Goal: Information Seeking & Learning: Stay updated

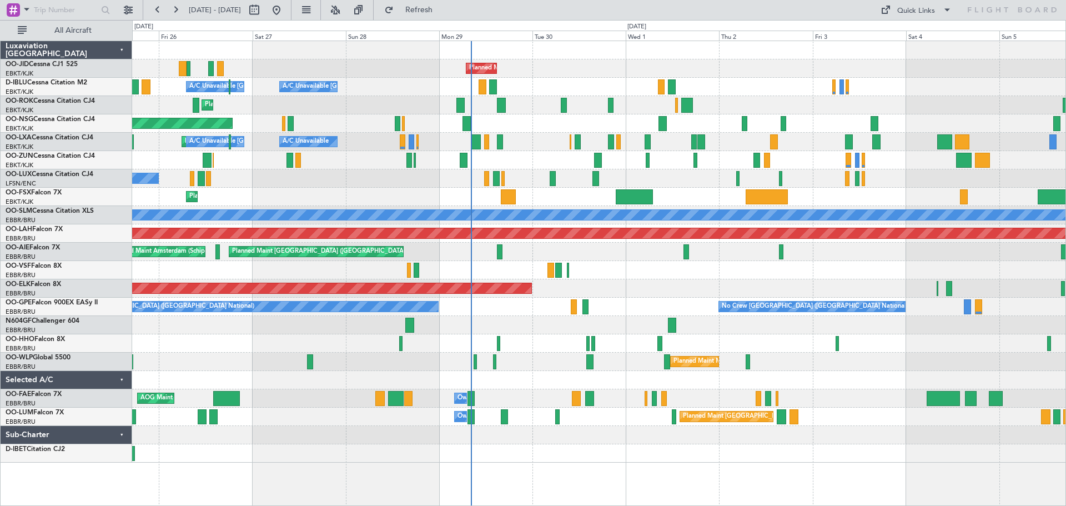
click at [462, 159] on div "Planned Maint Kortrijk-Wevelgem A/C Unavailable Brussels (Brussels National) A/…" at bounding box center [598, 251] width 933 height 421
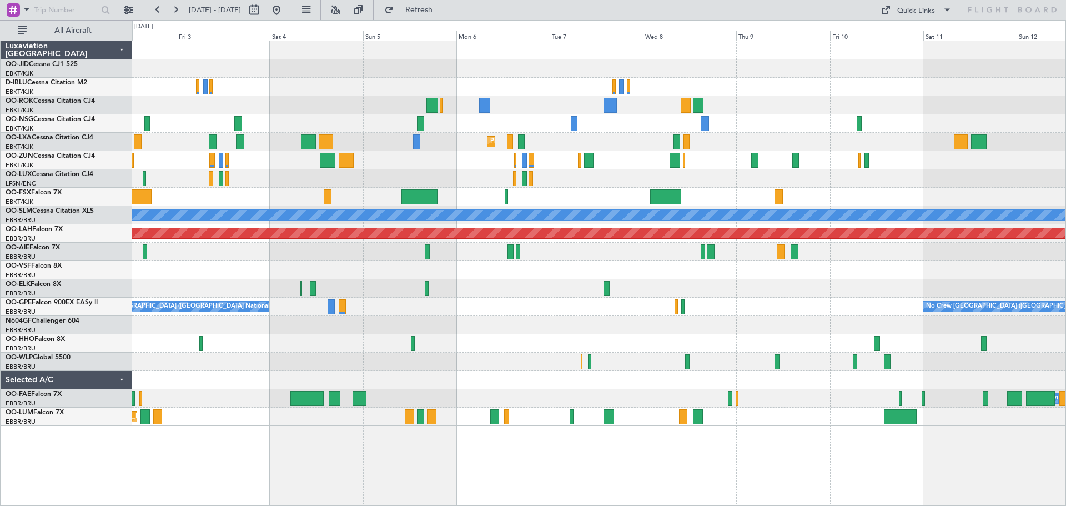
click at [498, 159] on div at bounding box center [598, 160] width 933 height 18
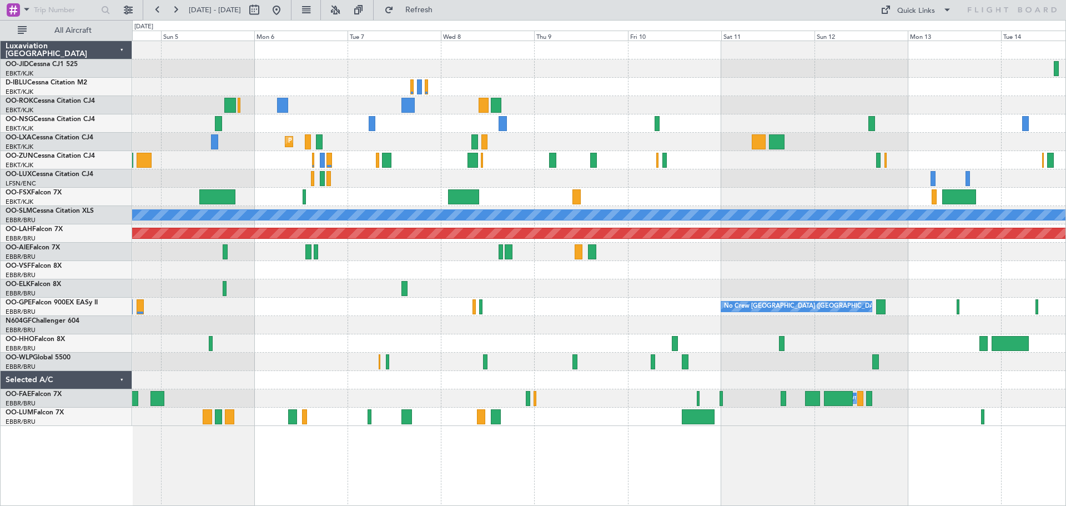
click at [526, 147] on div "Planned Maint Kortrijk-Wevelgem A/C Unavailable Monchengladbach Planned Maint A…" at bounding box center [598, 233] width 933 height 385
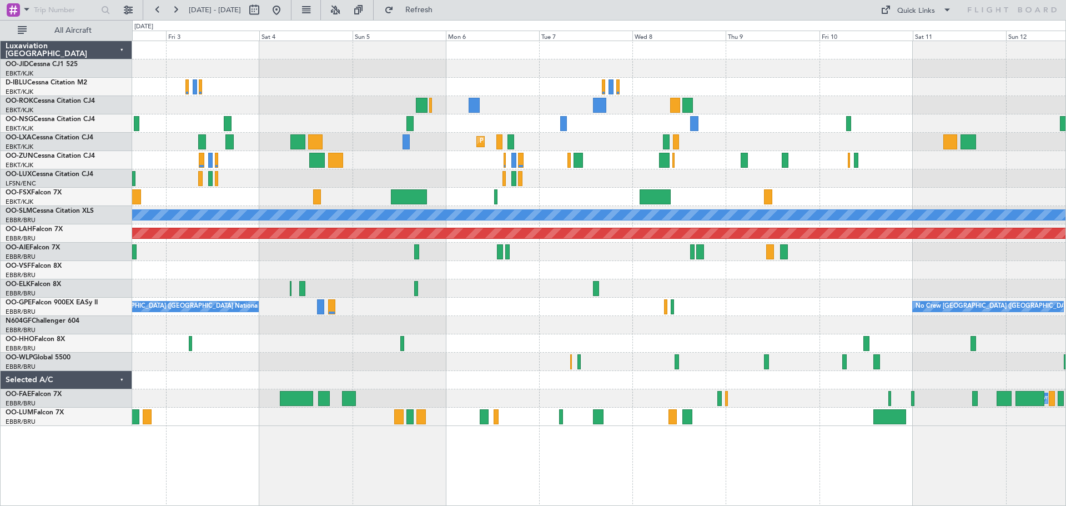
click at [830, 172] on div at bounding box center [598, 178] width 933 height 18
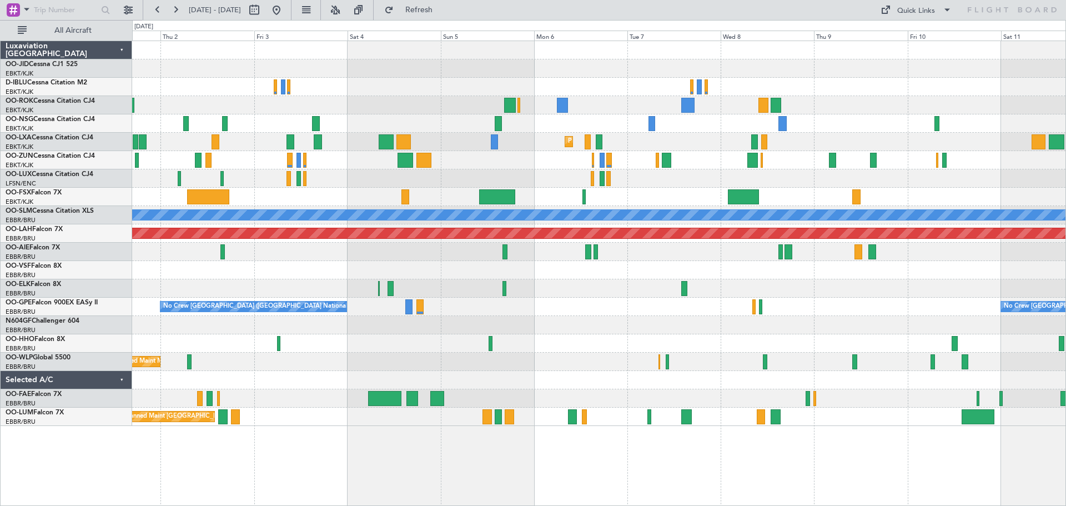
click at [909, 178] on div at bounding box center [598, 178] width 933 height 18
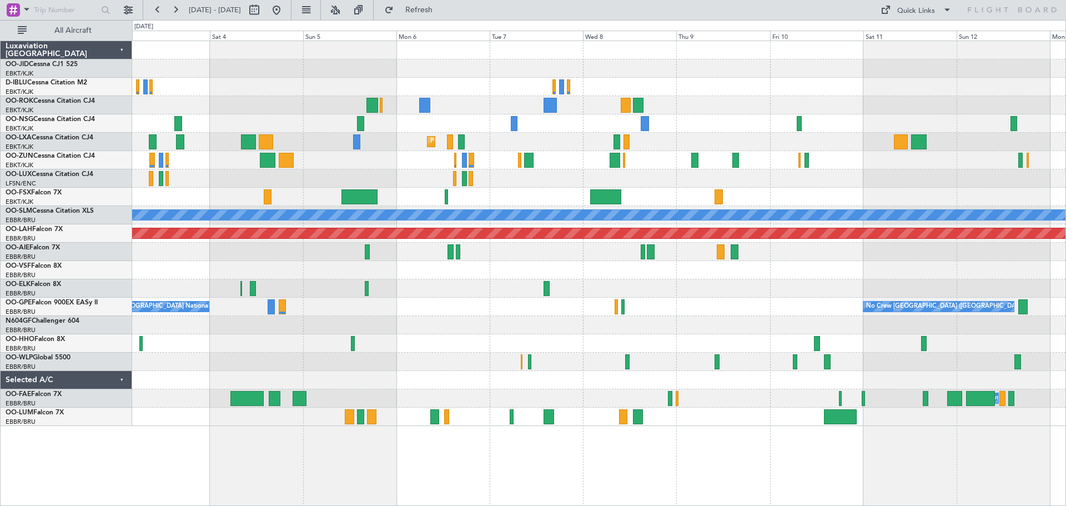
click at [307, 177] on div "Planned Maint Kortrijk-Wevelgem A/C Unavailable Monchengladbach Planned Maint A…" at bounding box center [598, 233] width 933 height 385
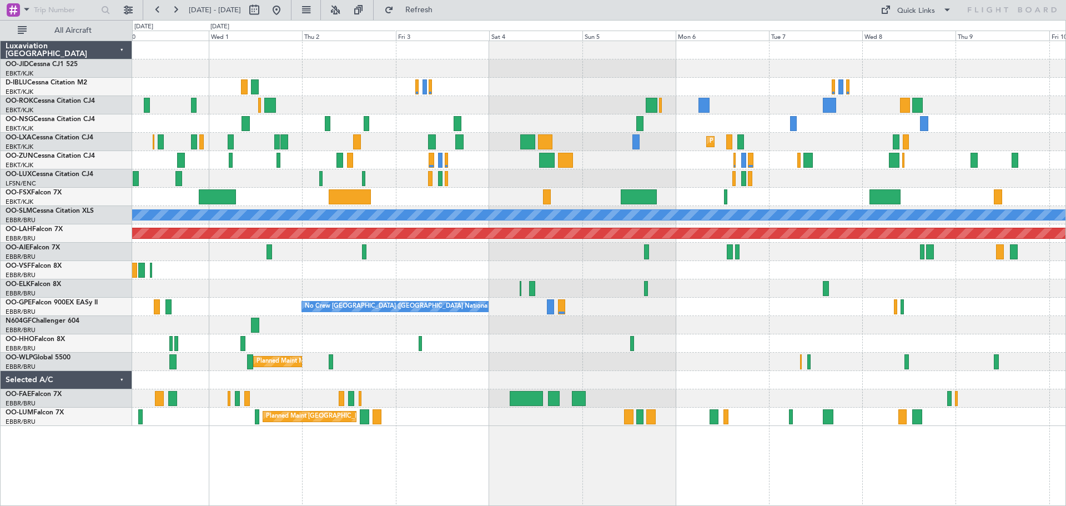
click at [998, 104] on div "Planned Maint Kortrijk-Wevelgem A/C Unavailable Kortrijk-Wevelgem Planned Maint…" at bounding box center [598, 233] width 933 height 385
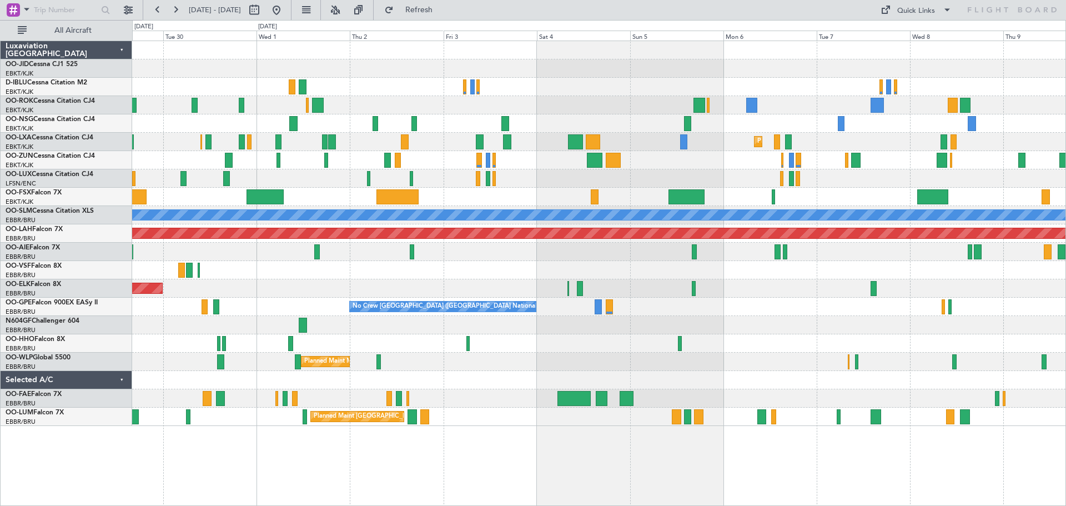
click at [1062, 108] on div "Planned Maint Kortrijk-Wevelgem A/C Unavailable Kortrijk-Wevelgem Planned Maint…" at bounding box center [598, 233] width 933 height 385
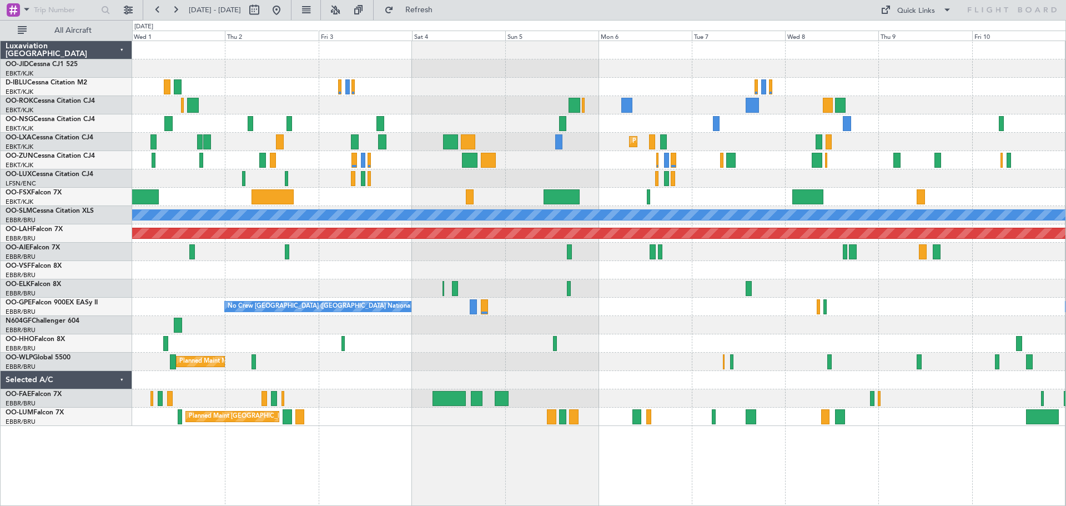
click at [624, 176] on div "Planned Maint Kortrijk-Wevelgem Planned Maint Kortrijk-Wevelgem A/C Unavailable…" at bounding box center [598, 233] width 933 height 385
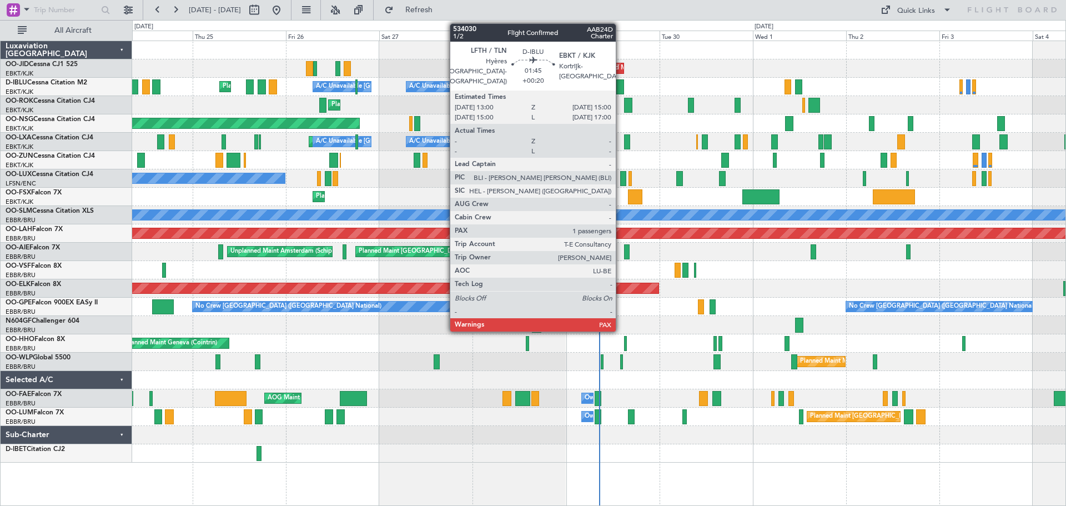
click at [621, 85] on div at bounding box center [620, 86] width 8 height 15
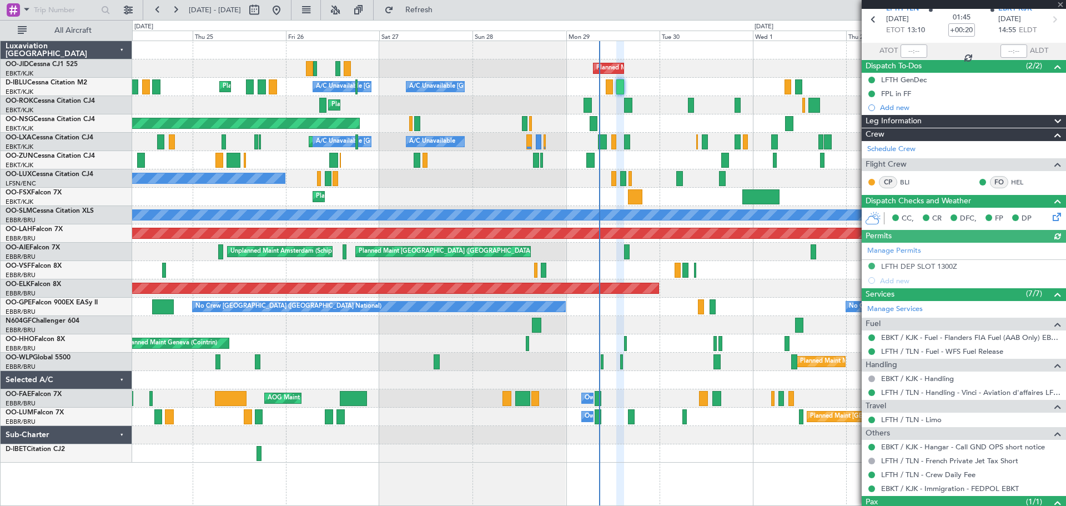
scroll to position [94, 0]
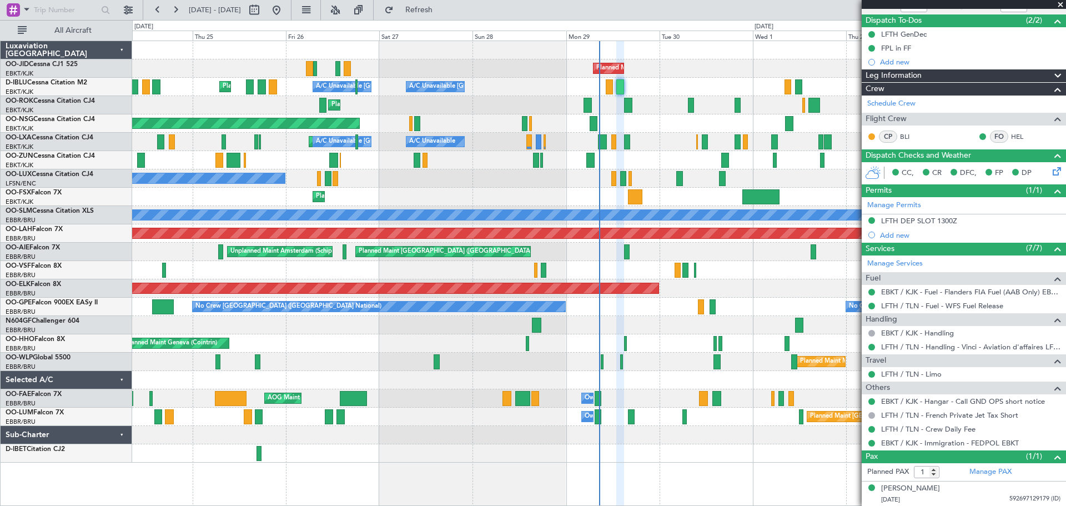
click at [1061, 3] on span at bounding box center [1060, 5] width 11 height 10
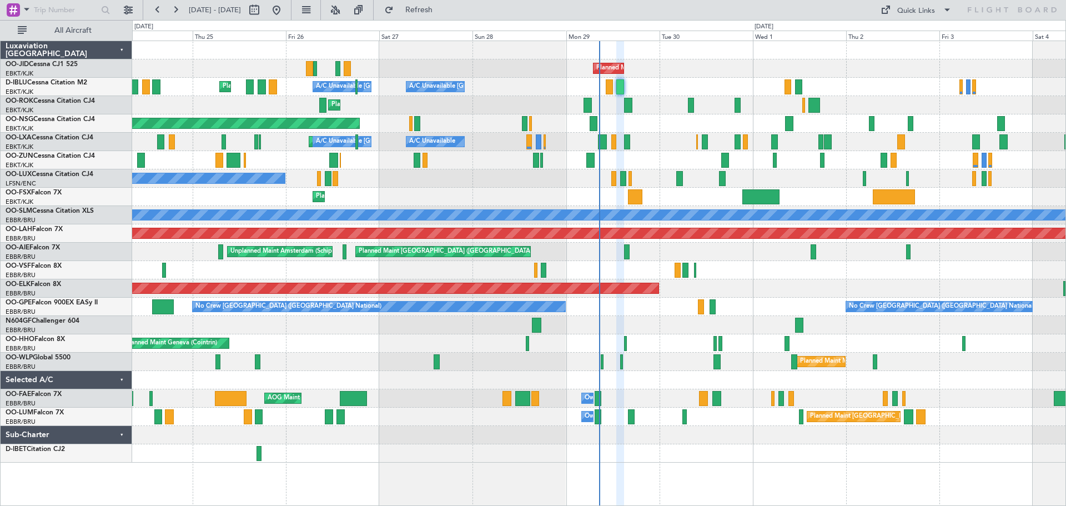
type input "0"
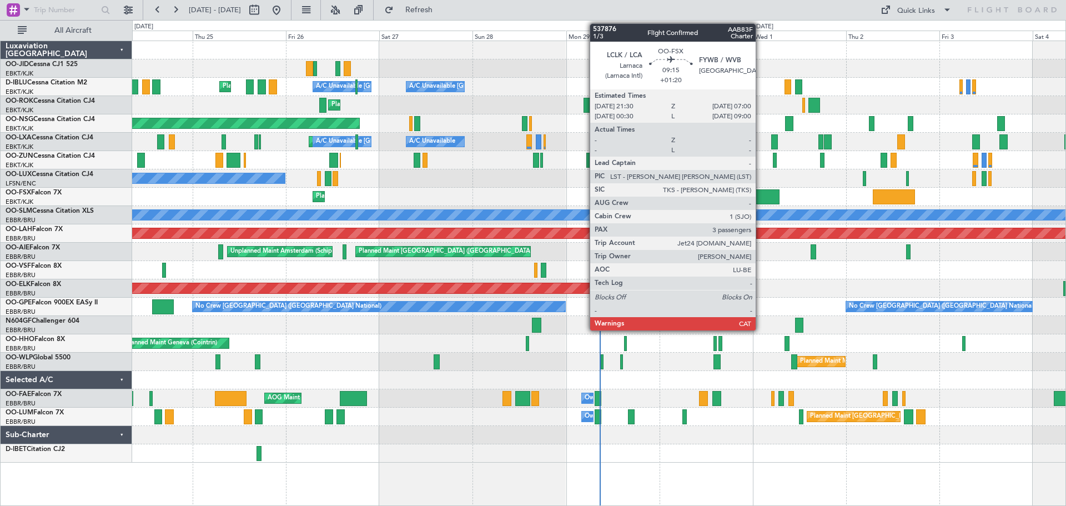
click at [760, 194] on div at bounding box center [760, 196] width 37 height 15
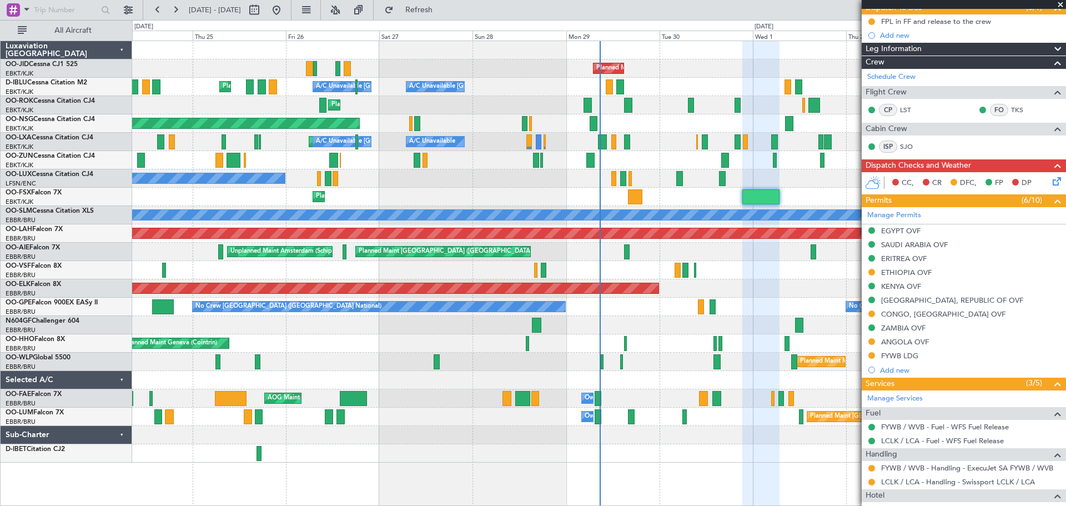
scroll to position [264, 0]
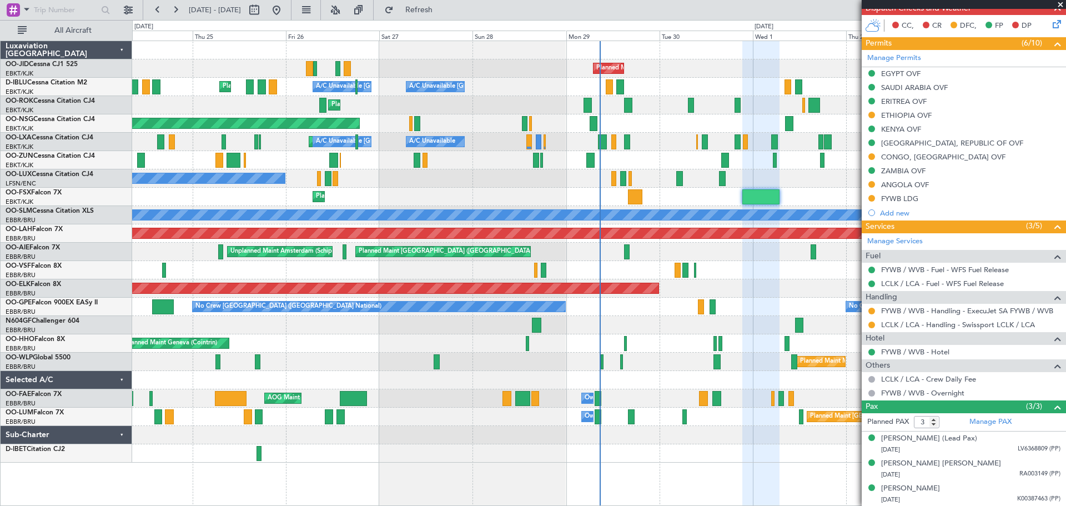
click at [1059, 1] on span at bounding box center [1060, 5] width 11 height 10
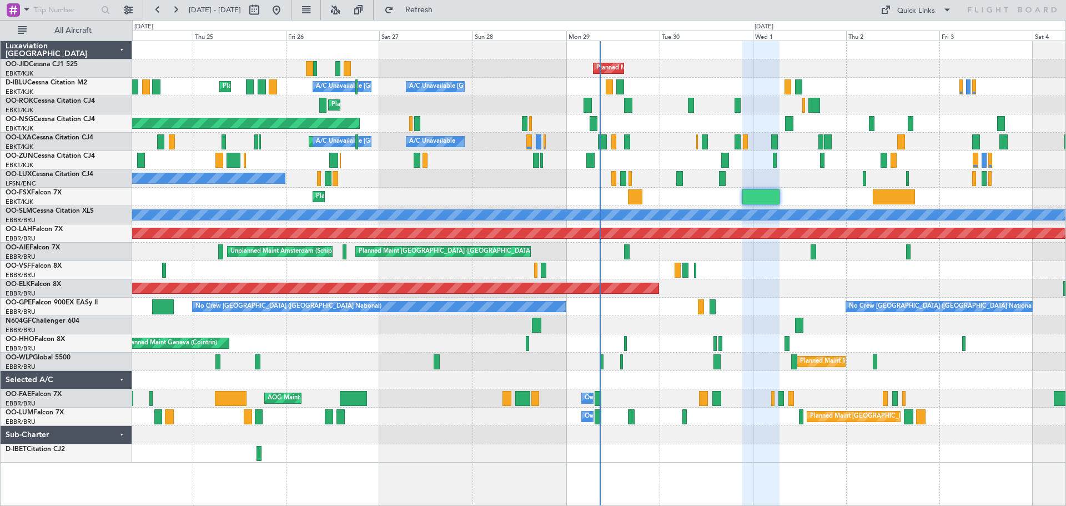
type input "0"
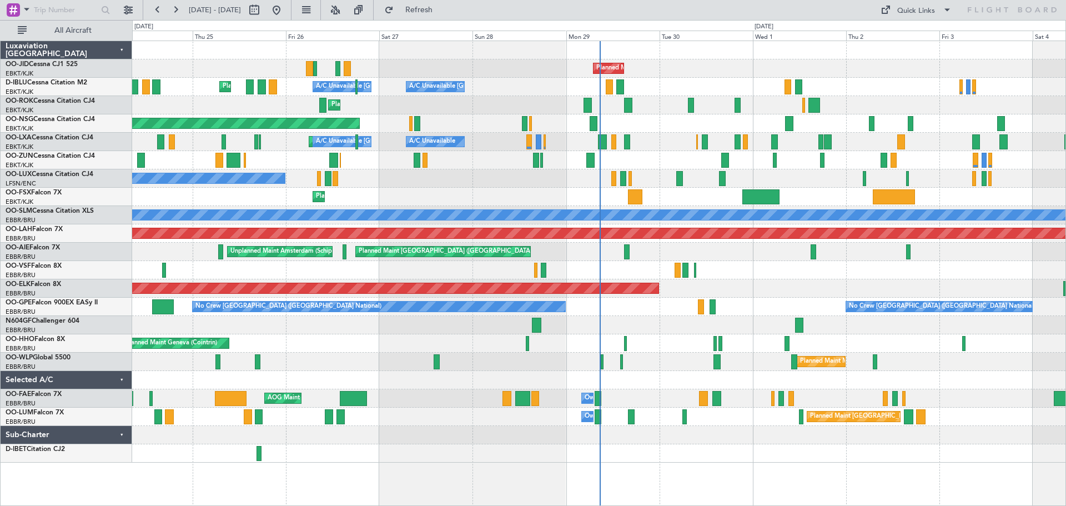
scroll to position [0, 0]
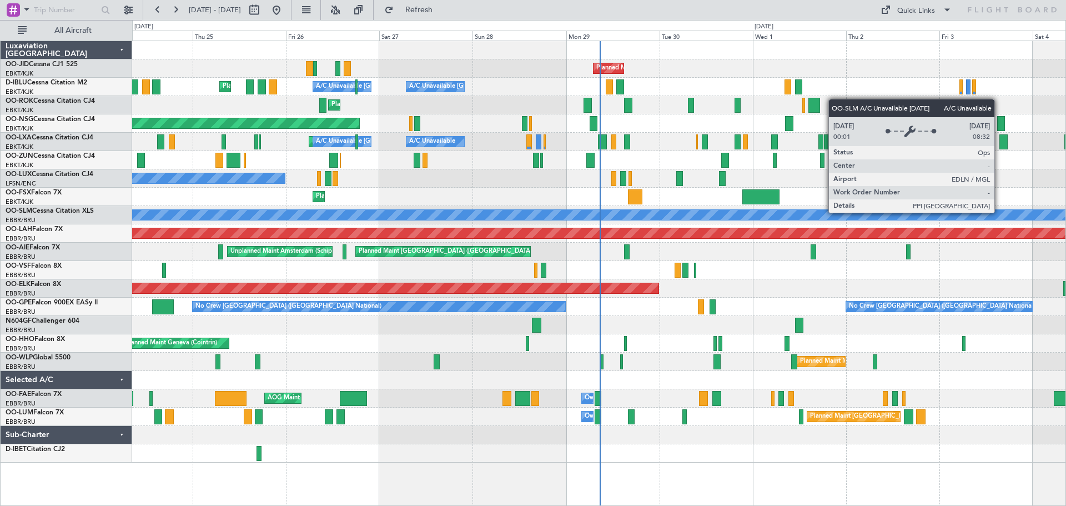
click at [743, 232] on div "Planned Maint Kortrijk-Wevelgem A/C Unavailable Brussels (Brussels National) A/…" at bounding box center [598, 251] width 933 height 421
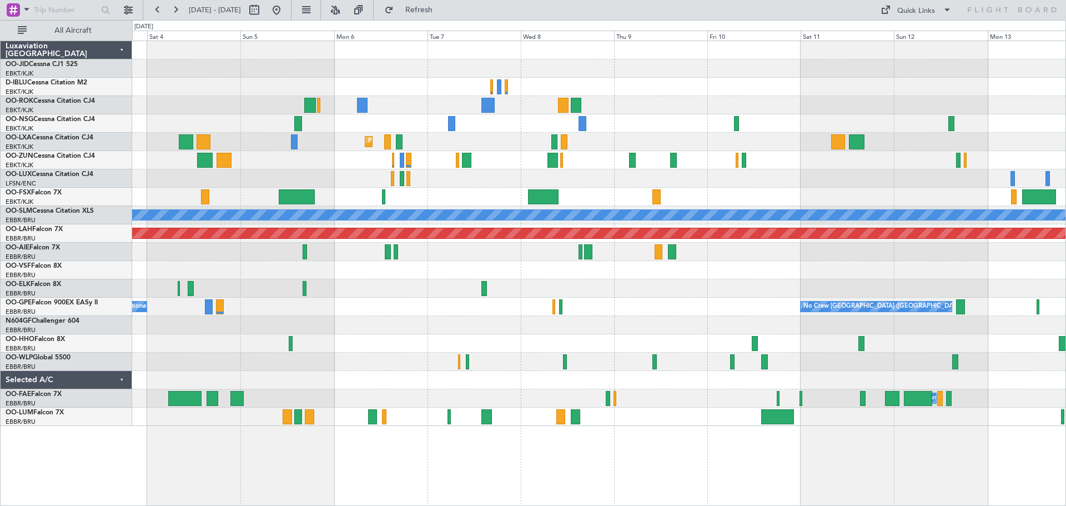
click at [532, 205] on div "Planned Maint Kortrijk-Wevelgem A/C Unavailable Monchengladbach Planned Maint A…" at bounding box center [598, 233] width 933 height 385
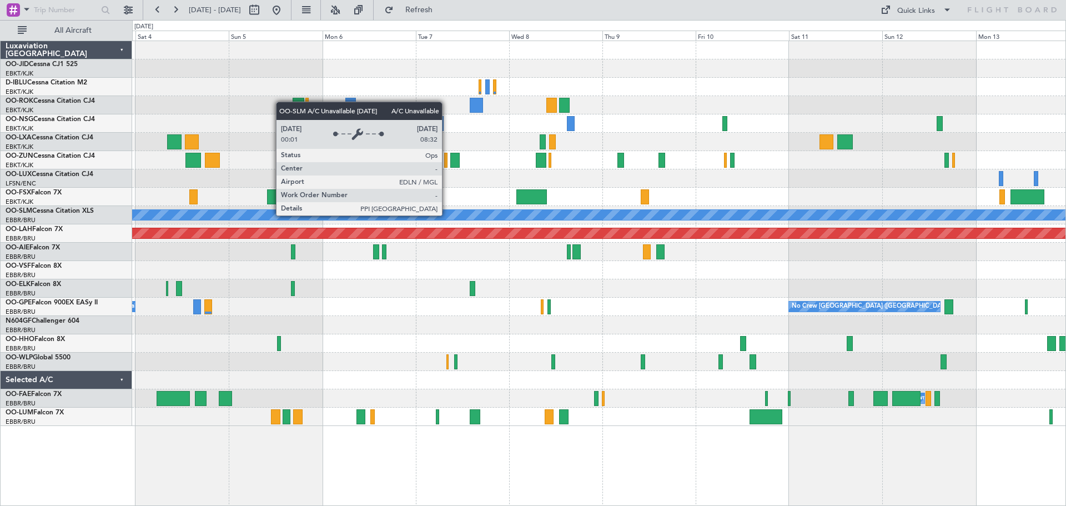
click at [920, 126] on div "Planned Maint Kortrijk-Wevelgem A/C Unavailable Monchengladbach Planned Maint A…" at bounding box center [598, 233] width 933 height 385
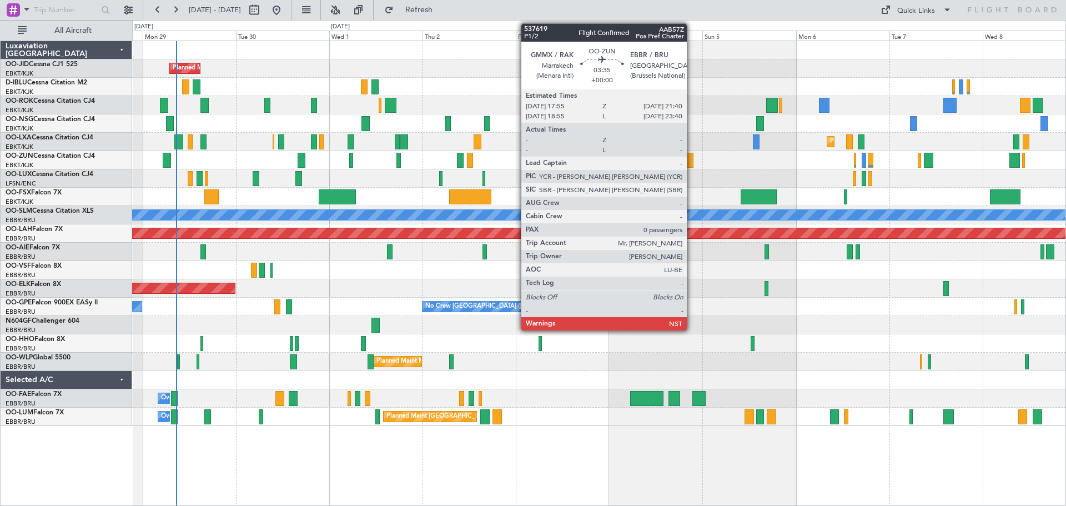
click at [984, 113] on div "Planned Maint Kortrijk-Wevelgem A/C Unavailable Kortrijk-Wevelgem A/C Unavailab…" at bounding box center [598, 233] width 933 height 385
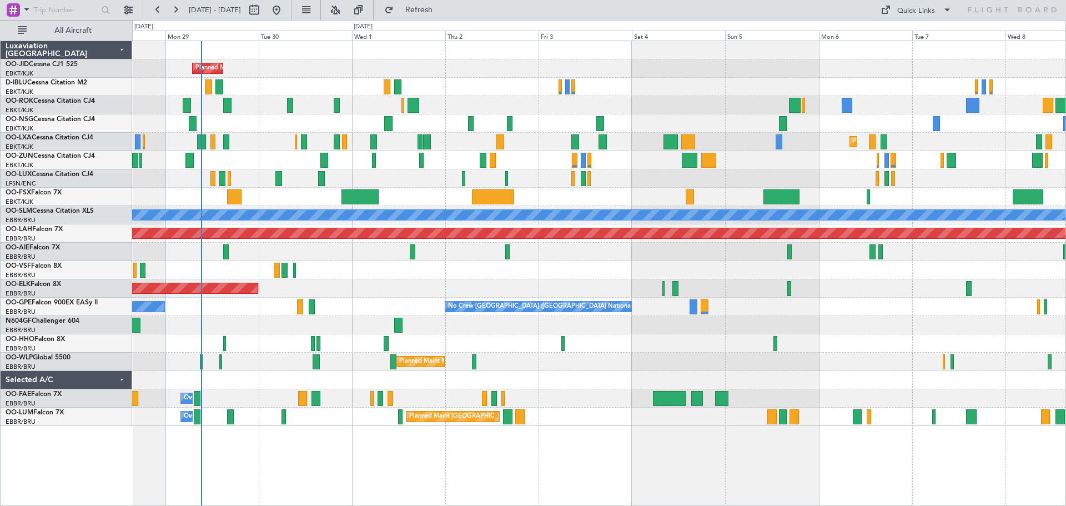
click at [597, 83] on div "A/C Unavailable Kortrijk-Wevelgem A/C Unavailable Brussels (Brussels National)" at bounding box center [598, 87] width 933 height 18
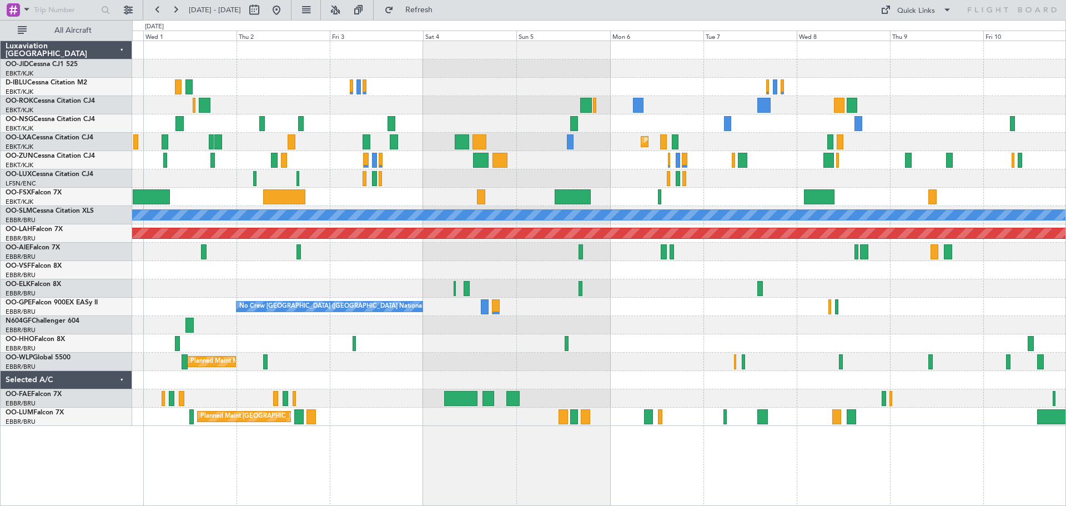
click at [679, 72] on div "Planned Maint Kortrijk-[GEOGRAPHIC_DATA]" at bounding box center [598, 68] width 933 height 18
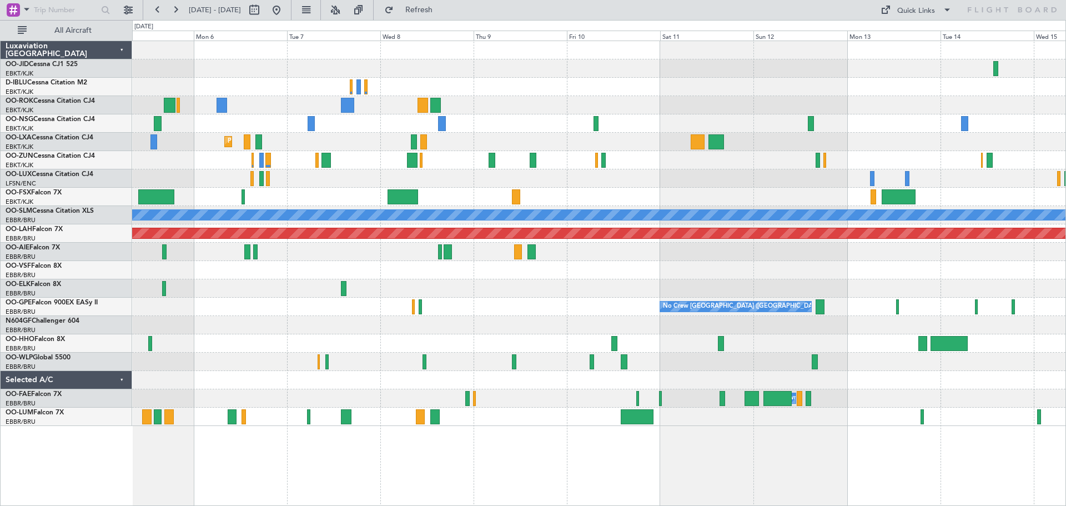
click at [528, 89] on div at bounding box center [598, 87] width 933 height 18
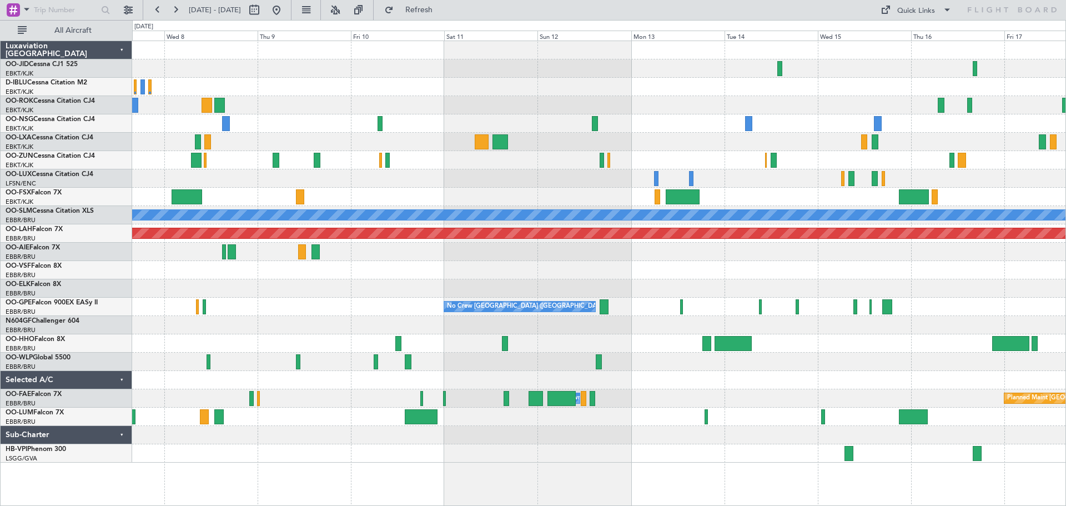
click at [529, 94] on div "Planned Maint Kortrijk-Wevelgem A/C Unavailable Monchengladbach Planned Maint A…" at bounding box center [598, 251] width 933 height 421
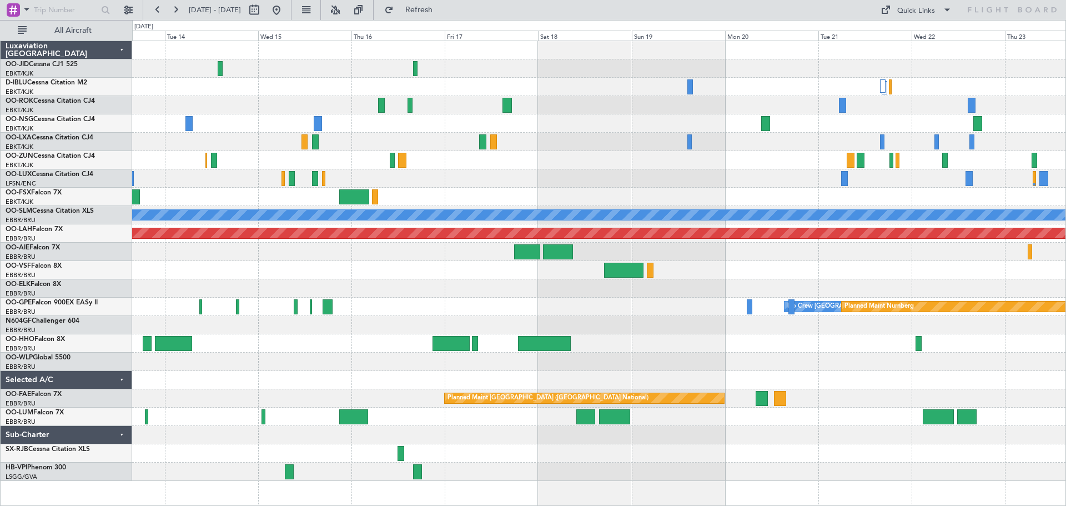
click at [649, 54] on div "No Crew No Crew A/C Unavailable Monchengladbach Planned Maint Alton-st Louis (S…" at bounding box center [598, 261] width 933 height 440
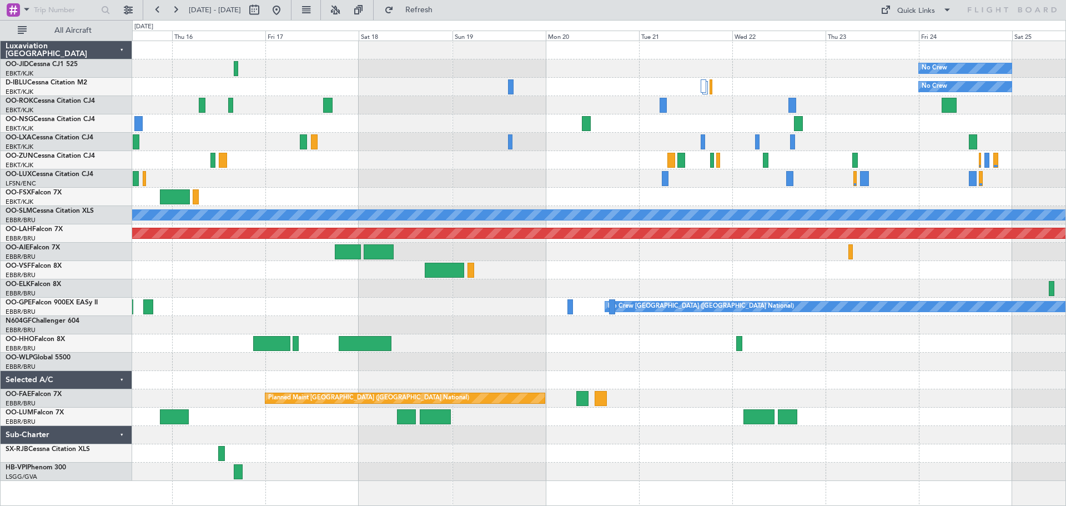
click at [775, 62] on div "No Crew No Crew A/C Unavailable Monchengladbach Planned Maint Alton-st Louis (S…" at bounding box center [598, 261] width 933 height 440
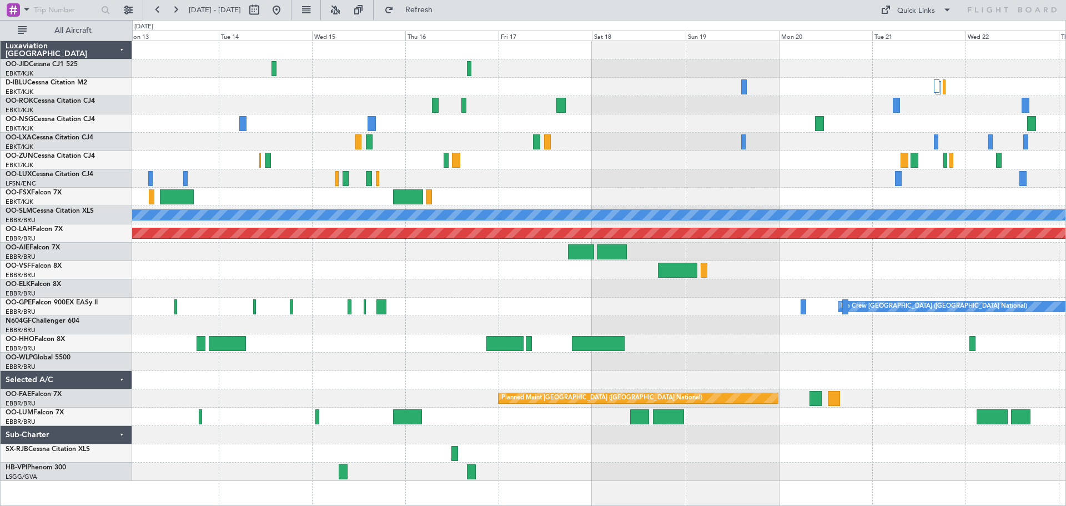
click at [566, 141] on div at bounding box center [598, 142] width 933 height 18
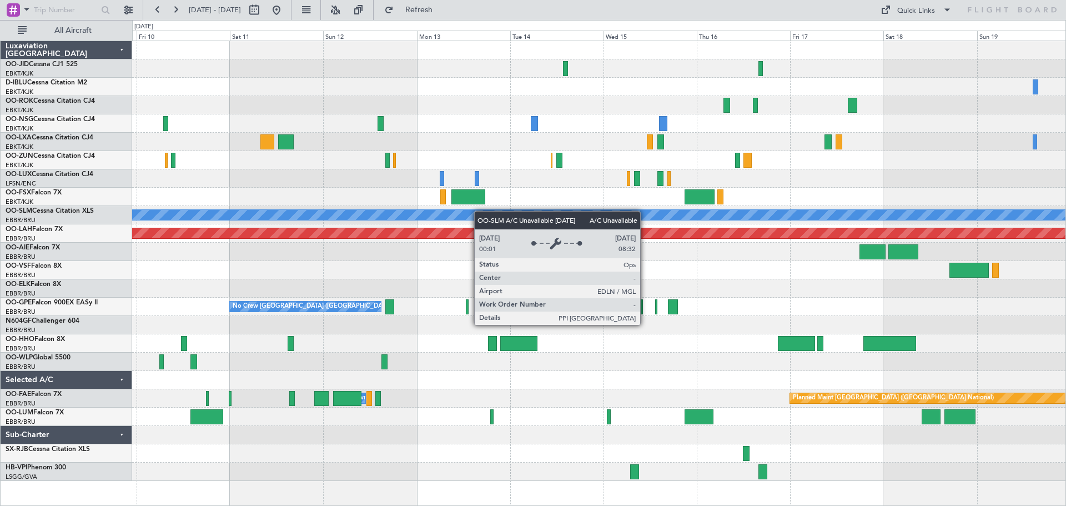
click at [569, 216] on div "A/C Unavailable Monchengladbach Planned Maint Alton-st Louis (St Louis Regl) No…" at bounding box center [598, 261] width 933 height 440
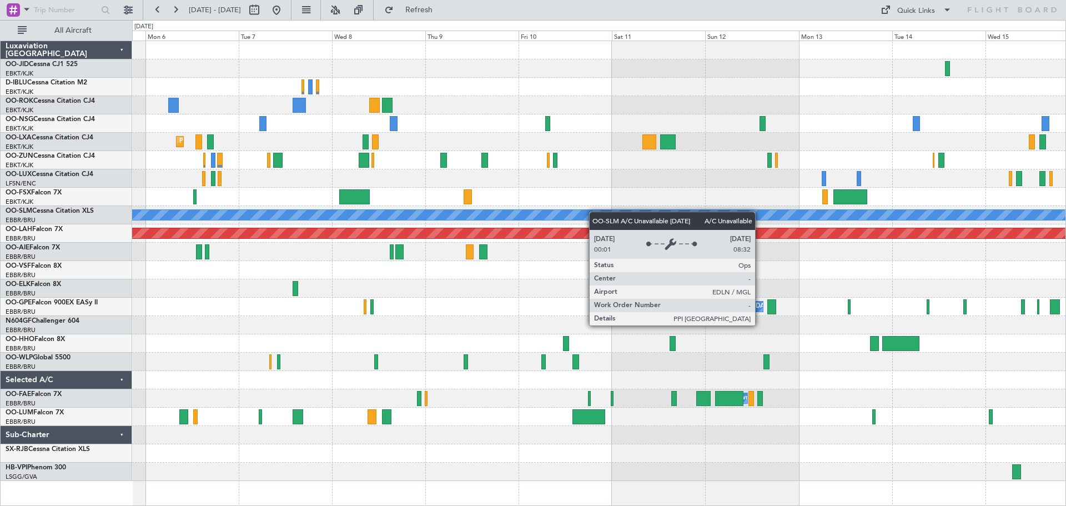
click at [763, 214] on div "Planned Maint Kortrijk-Wevelgem A/C Unavailable Monchengladbach Planned Maint A…" at bounding box center [598, 261] width 933 height 440
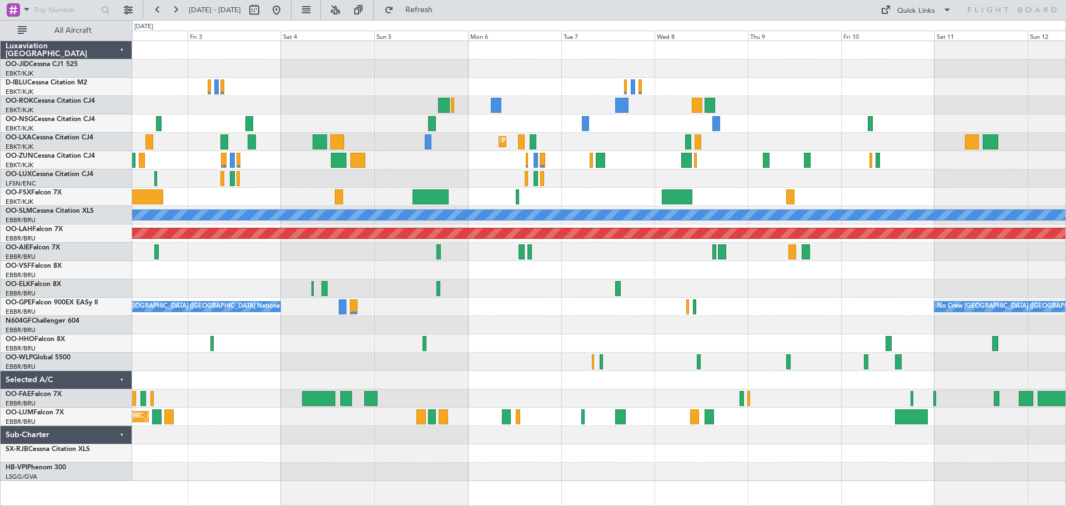
click at [749, 200] on div "Planned Maint Kortrijk-Wevelgem A/C Unavailable Monchengladbach Planned Maint A…" at bounding box center [598, 261] width 933 height 440
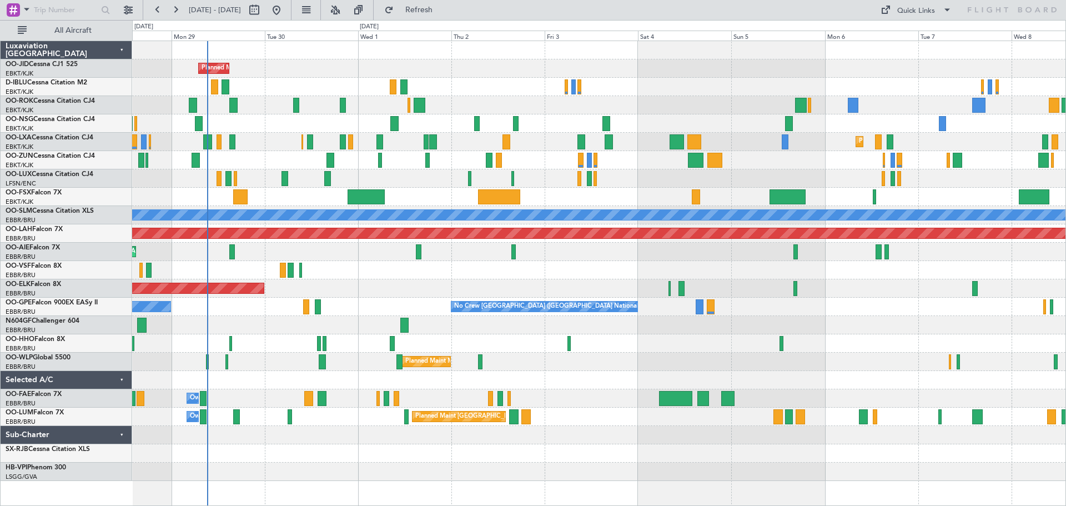
click at [1025, 178] on div at bounding box center [598, 178] width 933 height 18
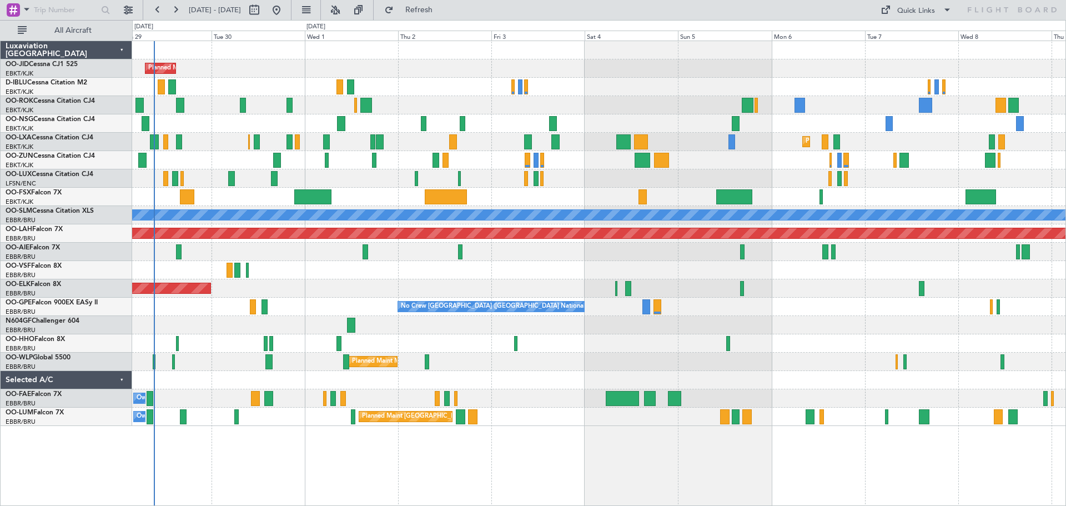
click at [644, 181] on div "Planned Maint Kortrijk-Wevelgem A/C Unavailable Kortrijk-Wevelgem A/C Unavailab…" at bounding box center [598, 233] width 933 height 385
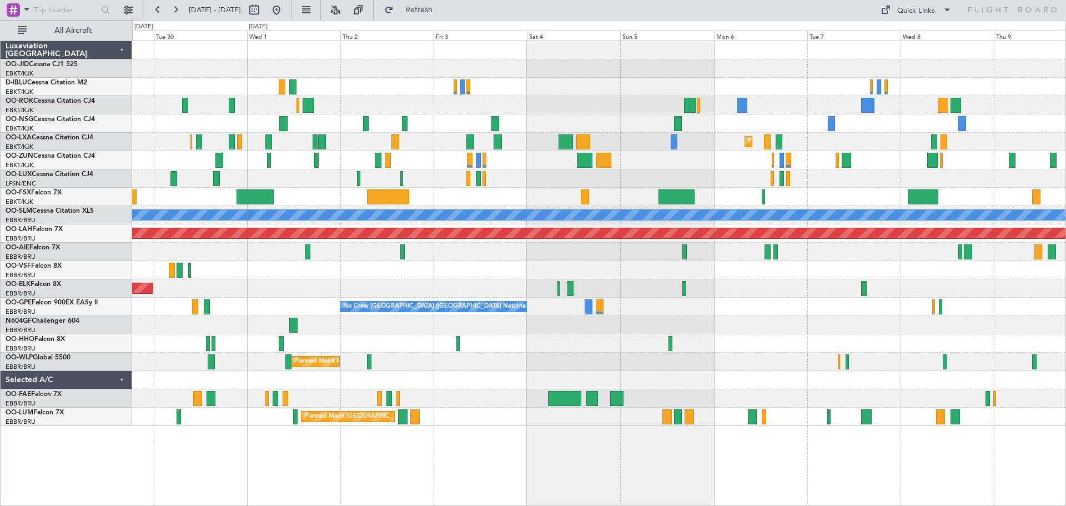
click at [119, 379] on div "Selected A/C" at bounding box center [67, 380] width 132 height 18
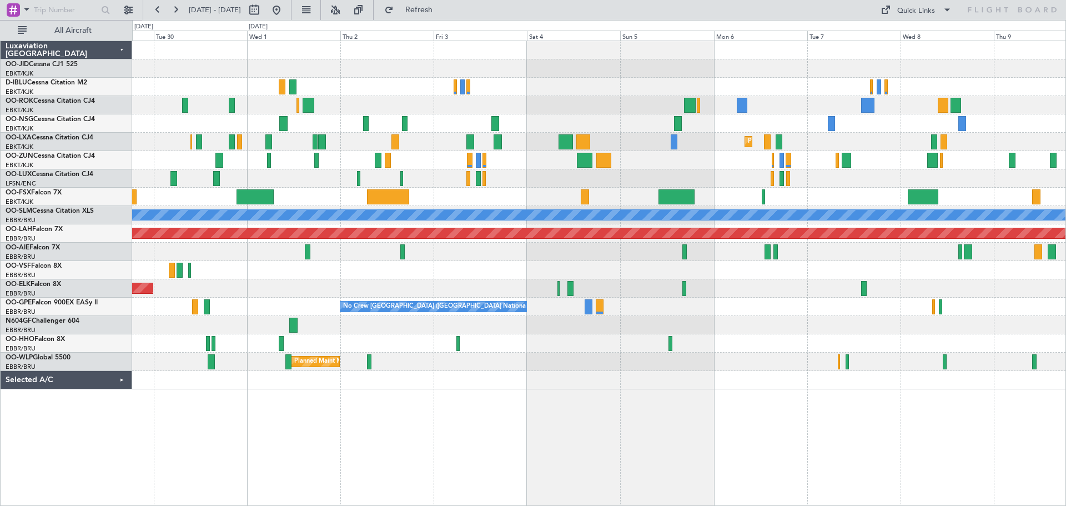
click at [123, 379] on div "Selected A/C" at bounding box center [67, 380] width 132 height 18
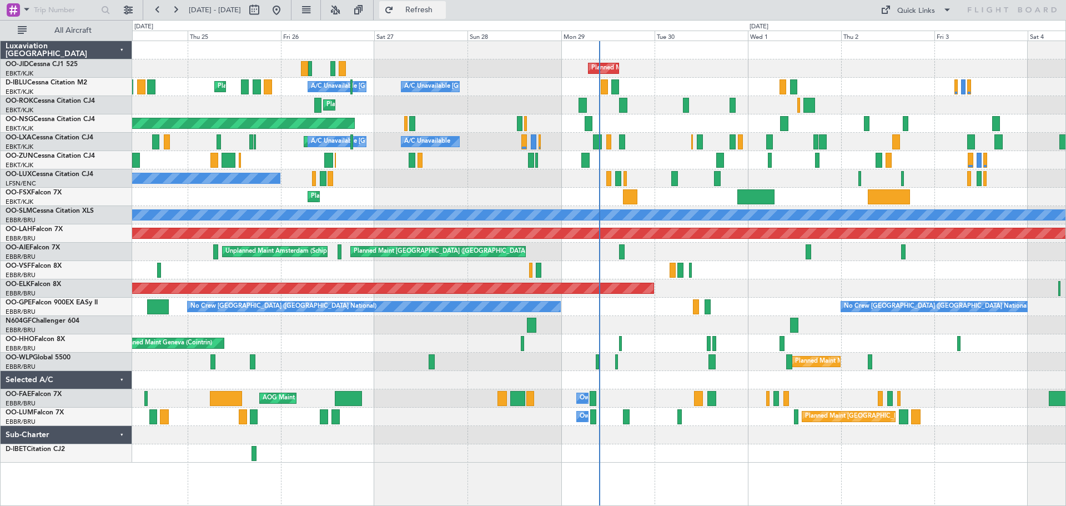
click at [442, 7] on span "Refresh" at bounding box center [419, 10] width 47 height 8
click at [444, 15] on button "Refresh" at bounding box center [412, 10] width 67 height 18
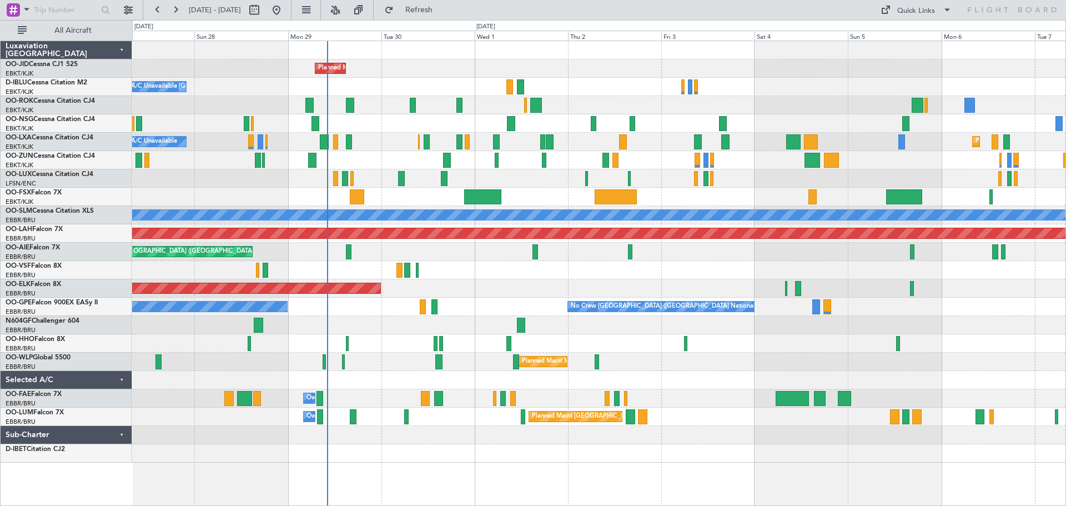
click at [642, 158] on div "Planned Maint Kortrijk-Wevelgem A/C Unavailable Kortrijk-Wevelgem Planned Maint…" at bounding box center [598, 251] width 933 height 421
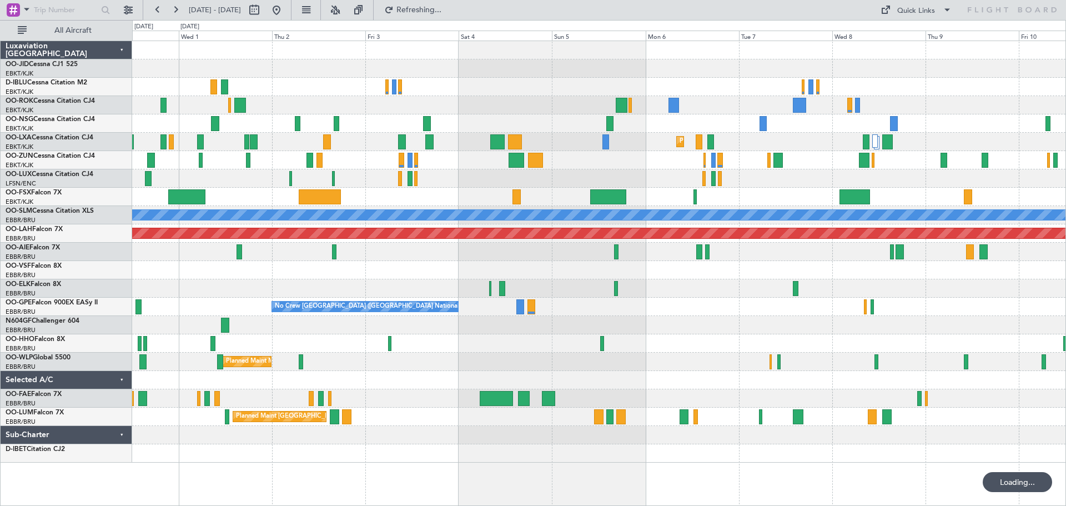
click at [524, 159] on div "Planned Maint Kortrijk-Wevelgem Planned Maint Kortrijk-Wevelgem A/C Unavailable…" at bounding box center [598, 251] width 933 height 421
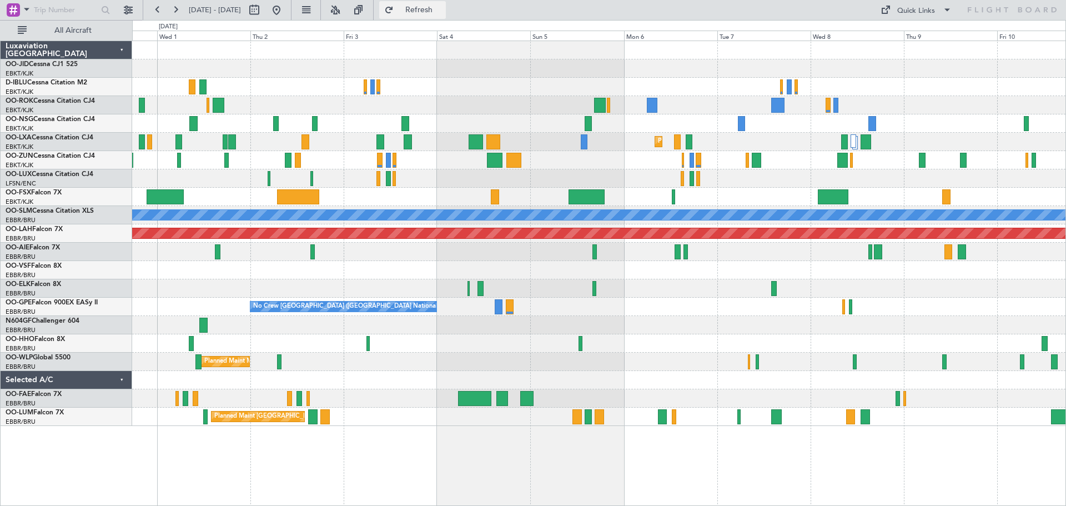
click at [442, 12] on span "Refresh" at bounding box center [419, 10] width 47 height 8
